Goal: Use online tool/utility: Utilize a website feature to perform a specific function

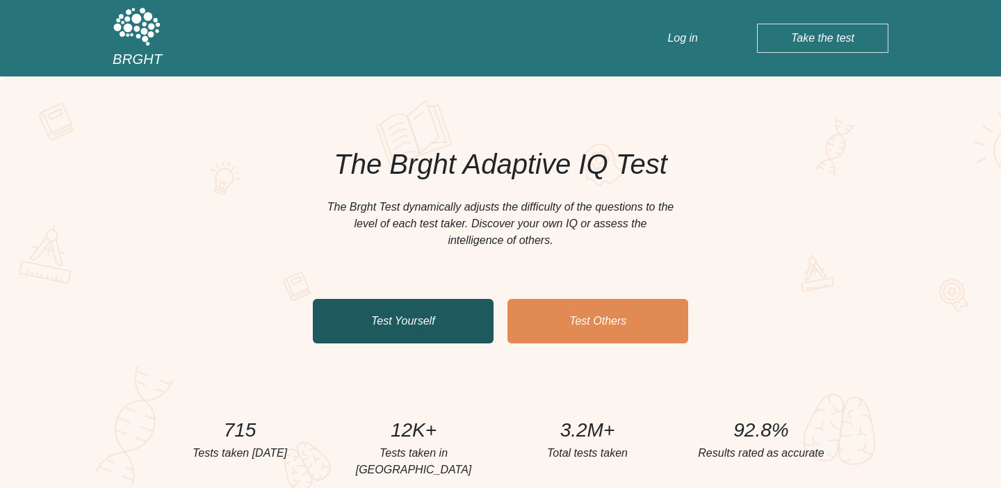
click at [412, 312] on link "Test Yourself" at bounding box center [403, 321] width 181 height 45
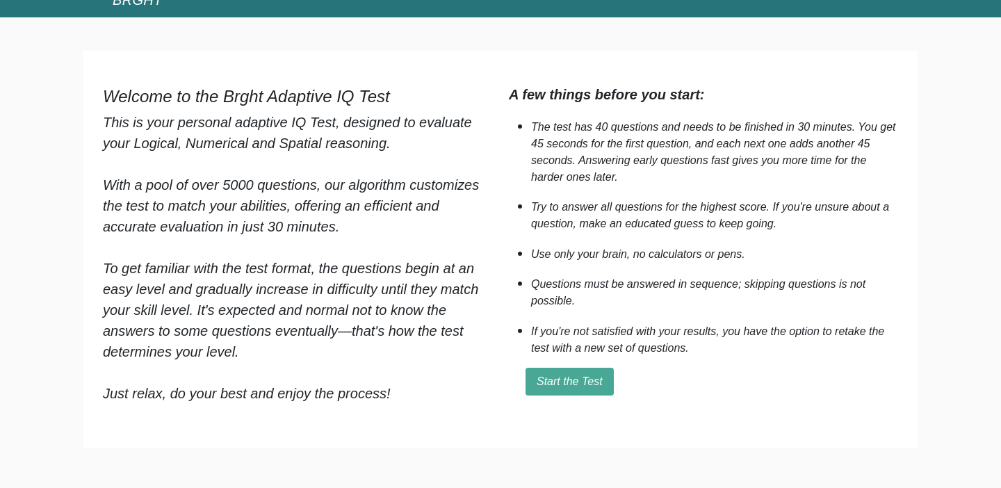
scroll to position [115, 0]
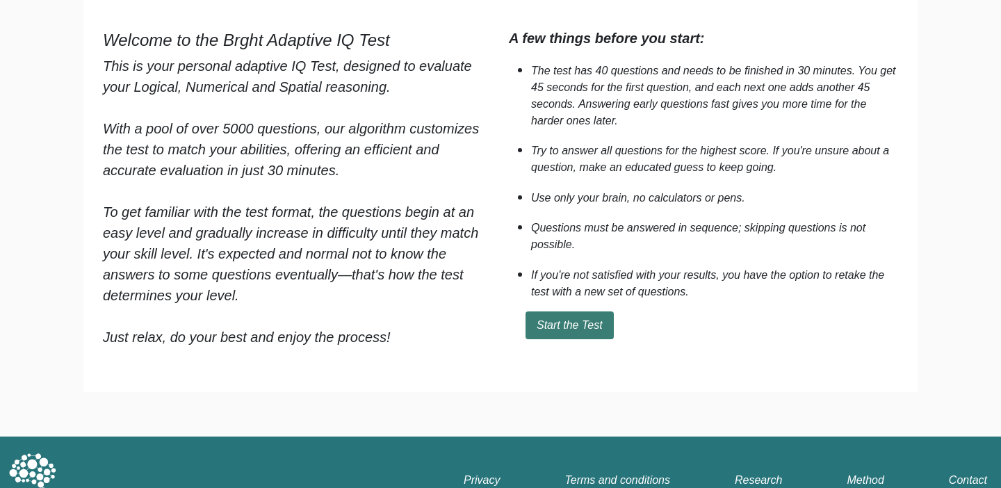
click at [558, 339] on button "Start the Test" at bounding box center [570, 326] width 88 height 28
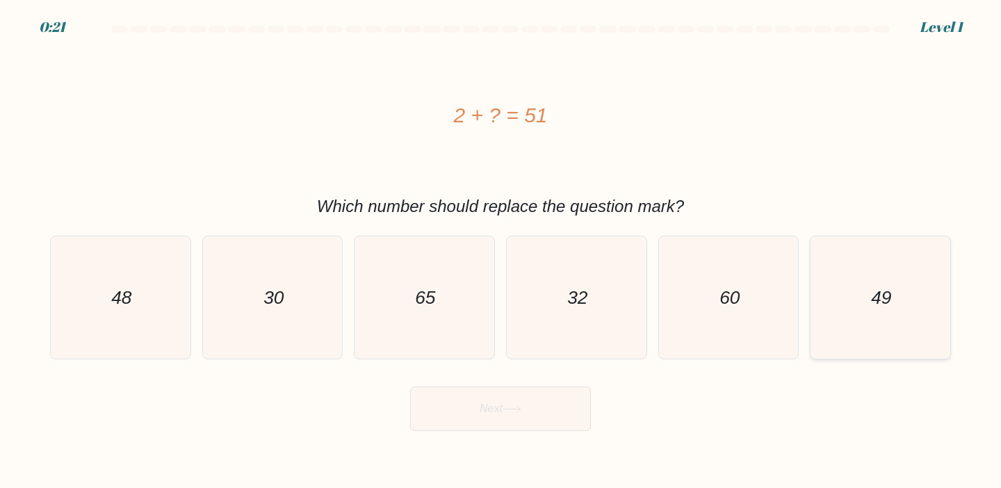
click at [874, 319] on icon "49" at bounding box center [880, 297] width 123 height 123
click at [501, 251] on input "f. 49" at bounding box center [501, 247] width 1 height 7
radio input "true"
click at [546, 409] on button "Next" at bounding box center [500, 409] width 181 height 45
